Goal: Information Seeking & Learning: Learn about a topic

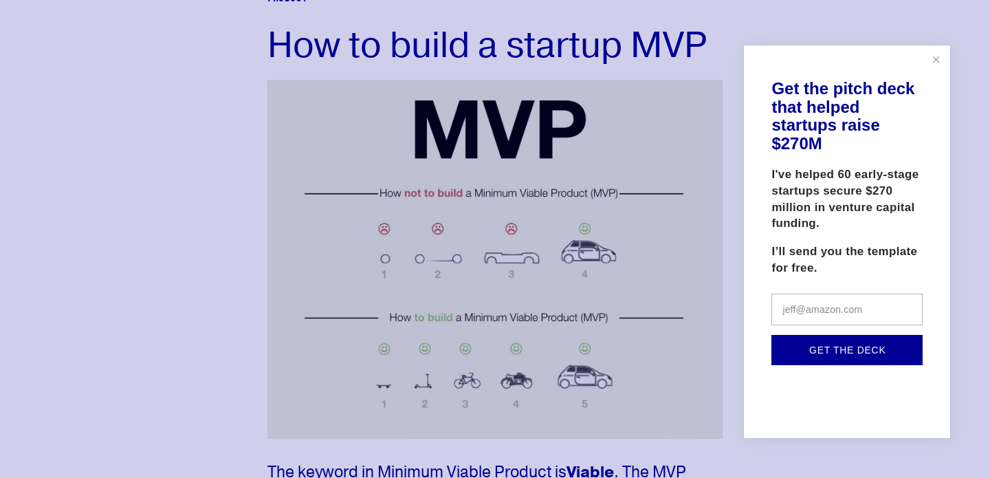
scroll to position [108, 0]
click at [931, 64] on link "Close" at bounding box center [936, 59] width 24 height 24
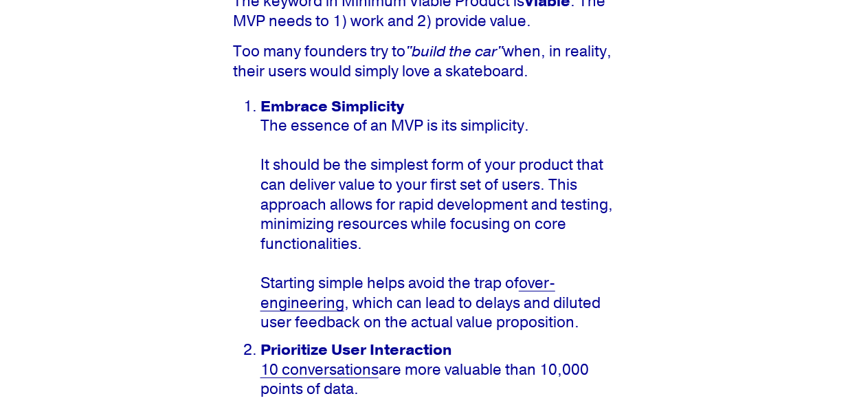
scroll to position [558, 0]
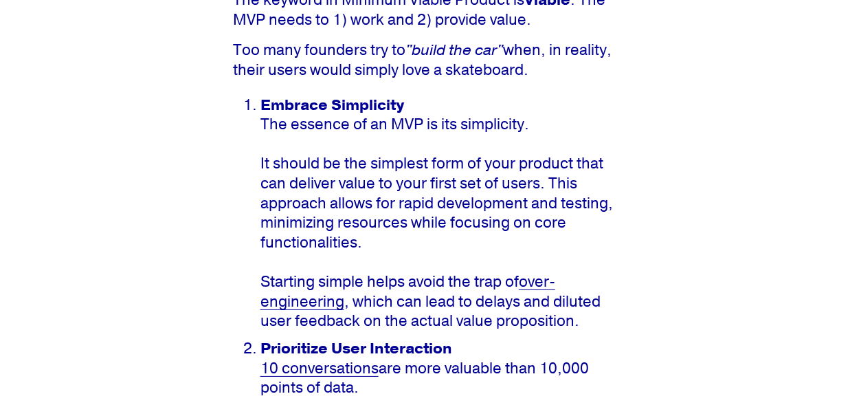
click at [335, 109] on strong "Embrace Simplicity" at bounding box center [332, 105] width 144 height 19
click at [329, 212] on p "Embrace Simplicity The essence of an MVP is its simplicity. It should be the si…" at bounding box center [444, 214] width 368 height 236
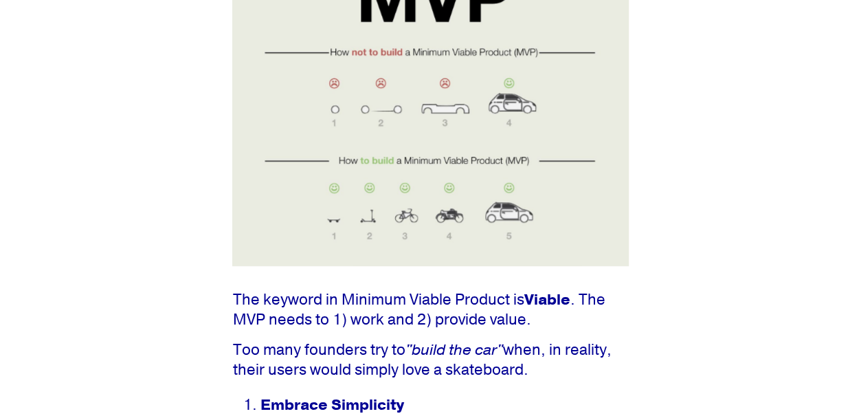
scroll to position [259, 0]
drag, startPoint x: 707, startPoint y: 3, endPoint x: 626, endPoint y: 164, distance: 180.2
click at [626, 164] on div at bounding box center [430, 110] width 396 height 313
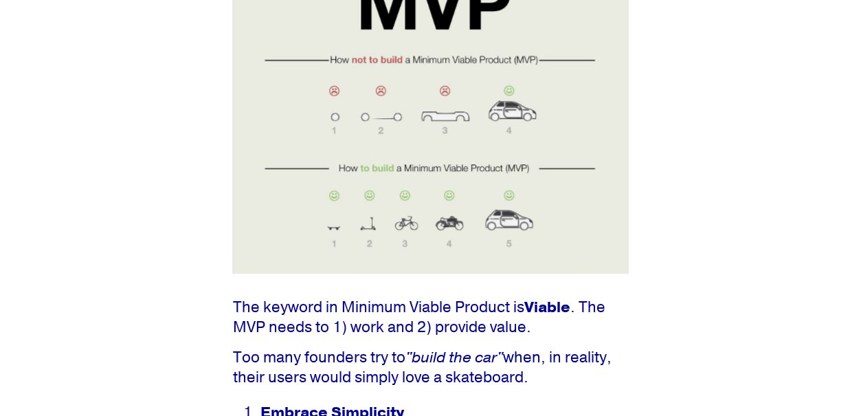
scroll to position [249, 0]
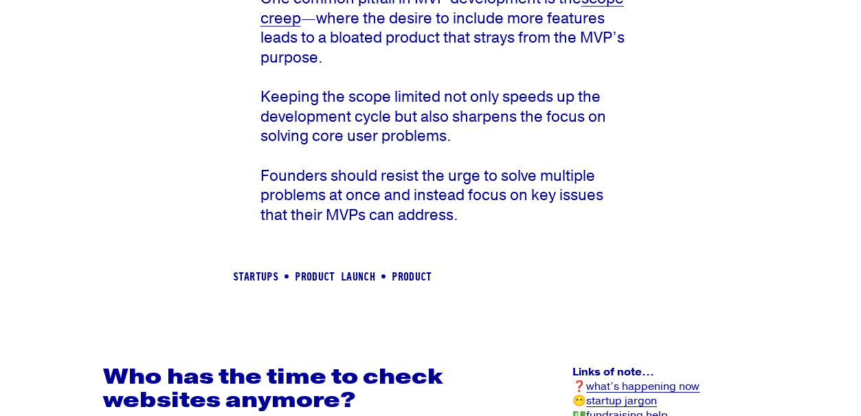
scroll to position [1713, 0]
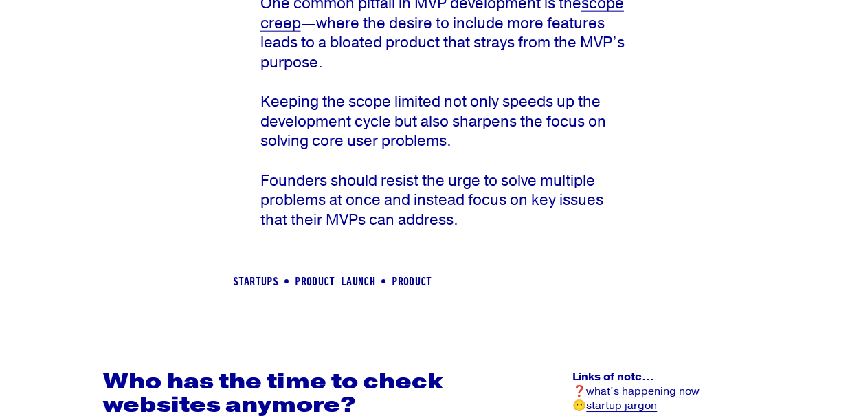
click at [420, 230] on p "Manage Scope Wisely One common pitfall in MVP development is the scope creep —w…" at bounding box center [444, 102] width 368 height 256
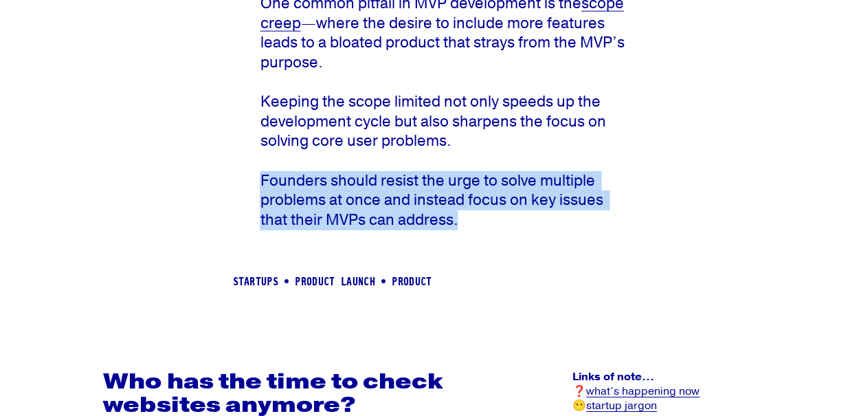
click at [420, 230] on p "Manage Scope Wisely One common pitfall in MVP development is the scope creep —w…" at bounding box center [444, 102] width 368 height 256
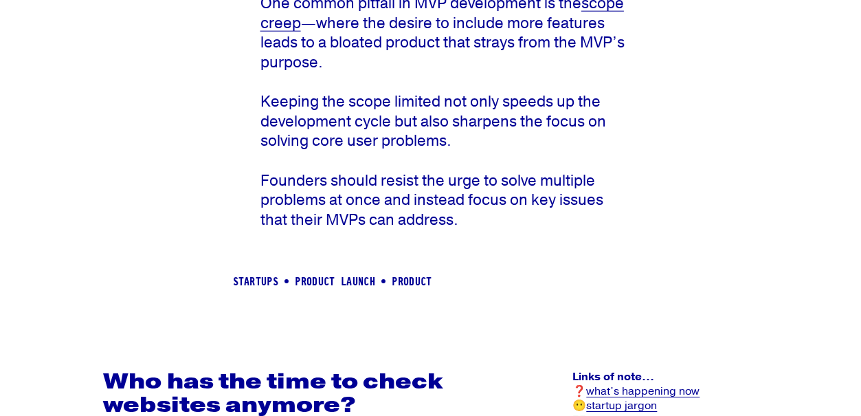
click at [420, 230] on p "Manage Scope Wisely One common pitfall in MVP development is the scope creep —w…" at bounding box center [444, 102] width 368 height 256
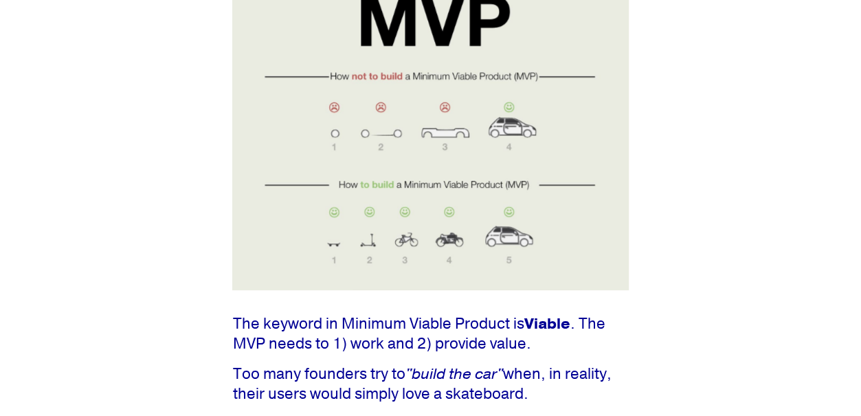
scroll to position [229, 0]
